Goal: Task Accomplishment & Management: Manage account settings

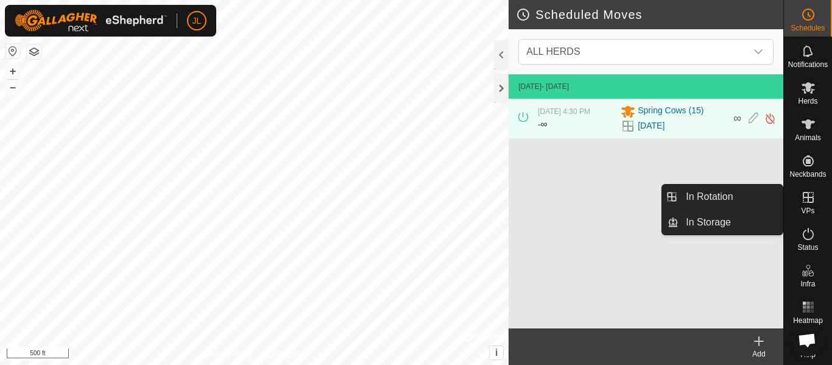
click at [809, 201] on icon at bounding box center [808, 197] width 11 height 11
click at [754, 196] on link "In Rotation" at bounding box center [731, 197] width 104 height 24
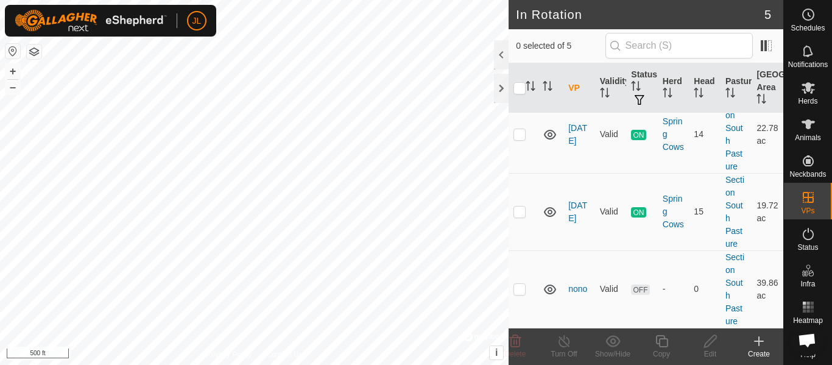
scroll to position [246, 0]
click at [523, 289] on p-checkbox at bounding box center [520, 289] width 12 height 10
click at [517, 342] on icon at bounding box center [515, 341] width 15 height 15
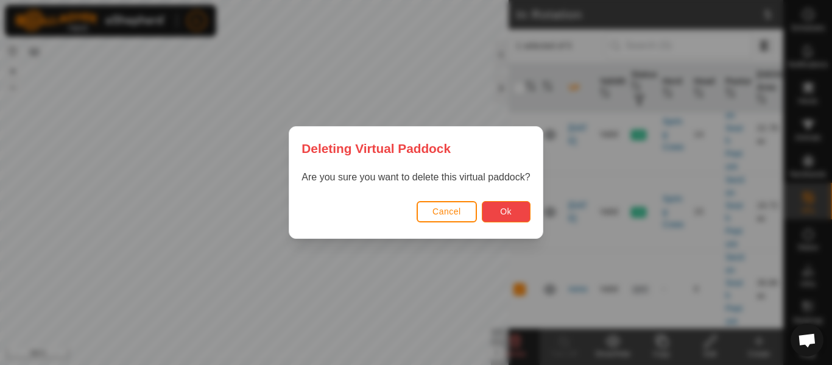
click at [515, 218] on button "Ok" at bounding box center [506, 211] width 49 height 21
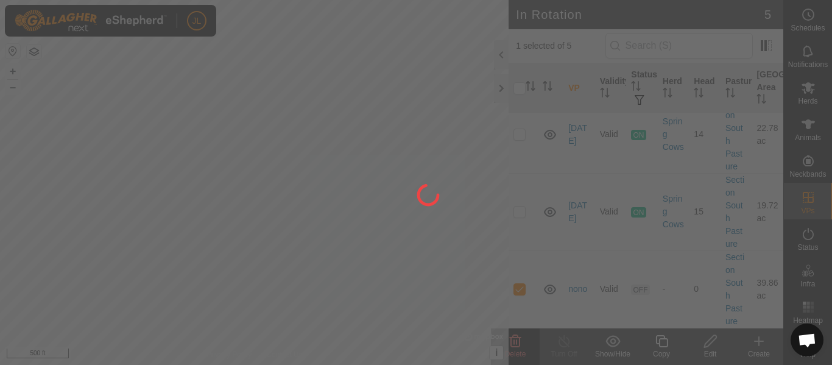
checkbox input "false"
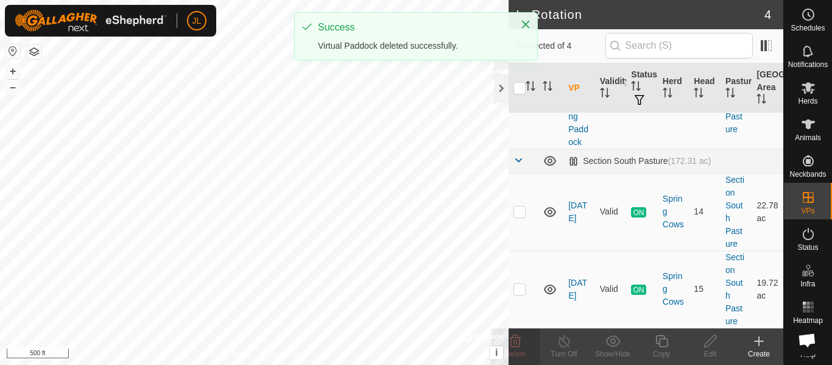
scroll to position [169, 0]
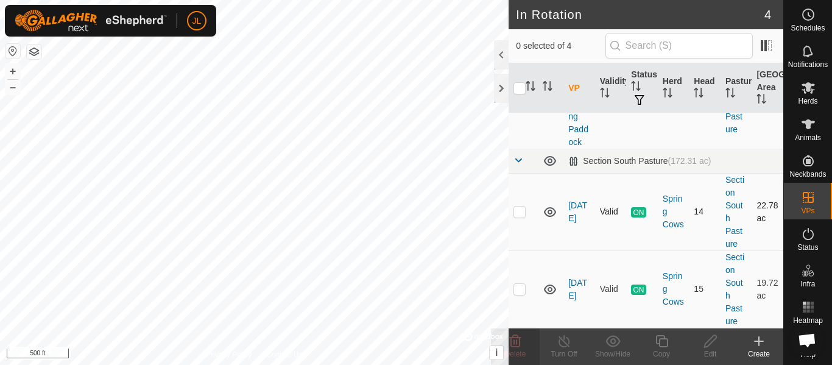
click at [522, 214] on p-checkbox at bounding box center [520, 212] width 12 height 10
checkbox input "true"
click at [568, 350] on div "Turn Off" at bounding box center [564, 354] width 49 height 11
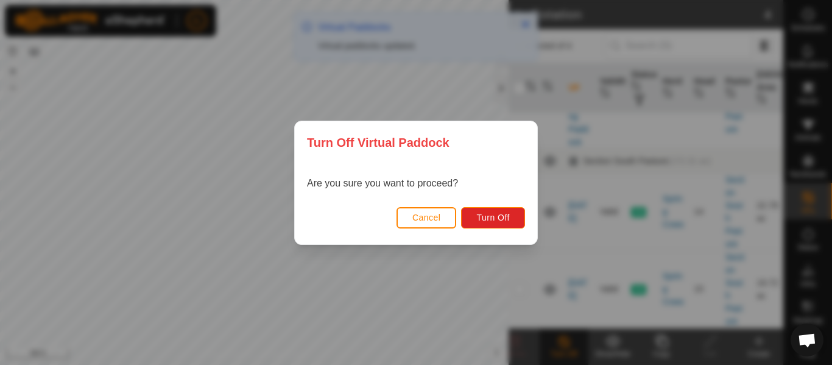
scroll to position [0, 0]
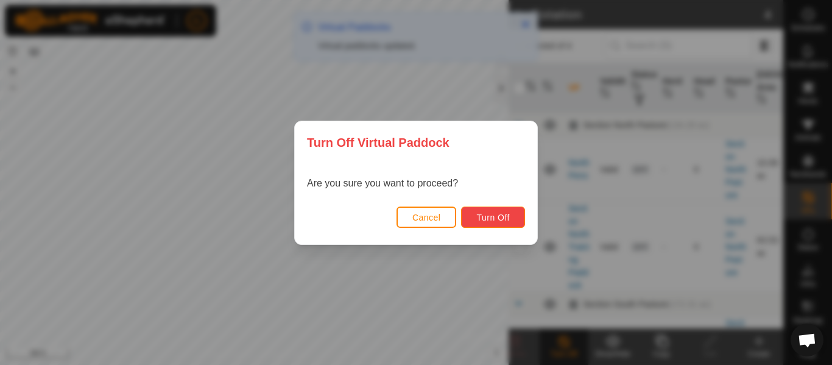
click at [494, 219] on span "Turn Off" at bounding box center [493, 218] width 34 height 10
